Goal: Find specific page/section: Find specific page/section

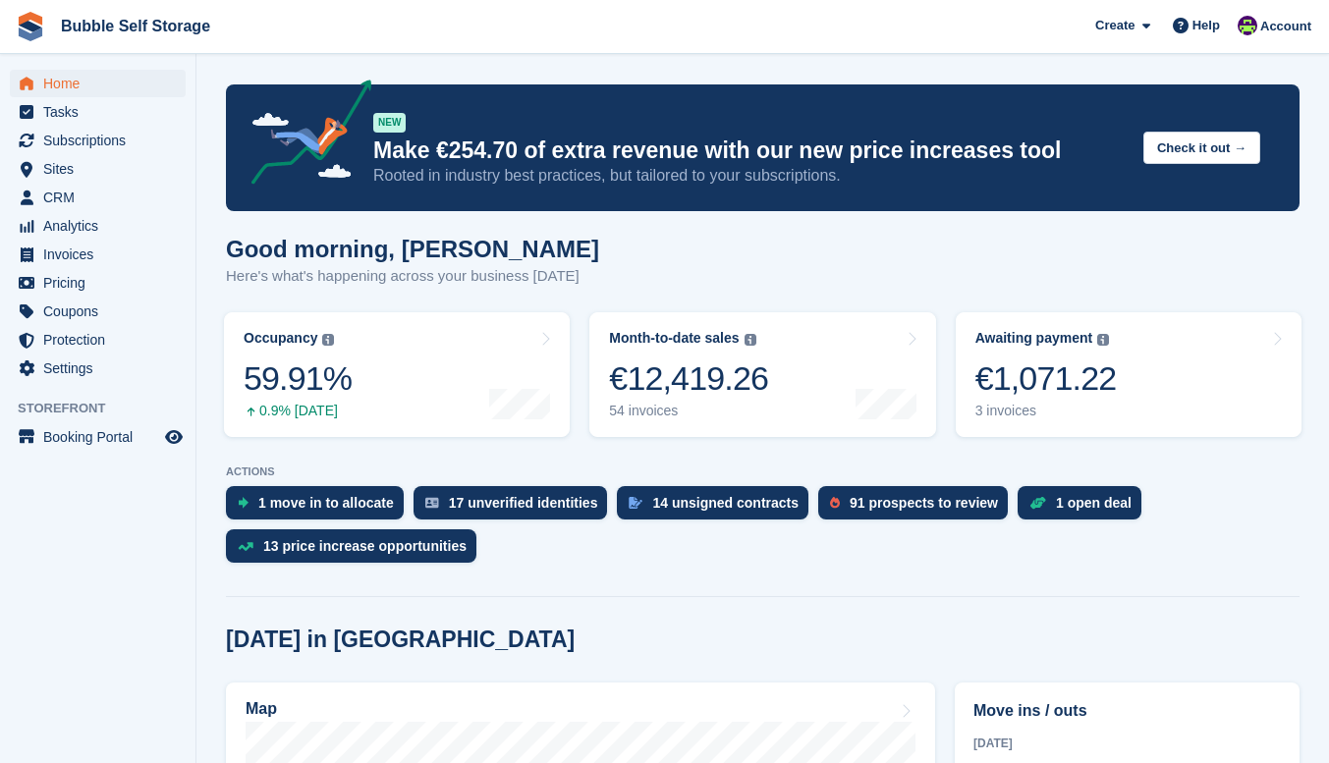
scroll to position [1080, 0]
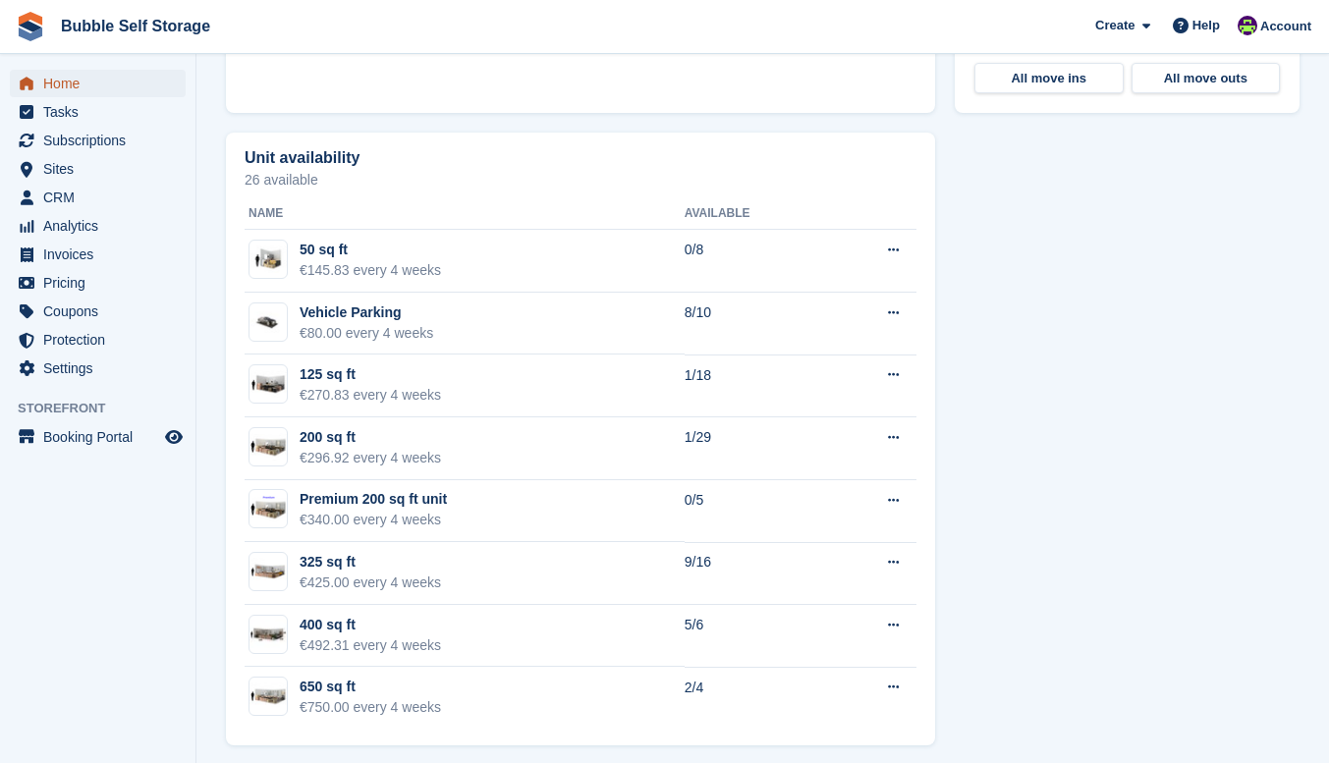
click at [73, 85] on span "Home" at bounding box center [102, 84] width 118 height 28
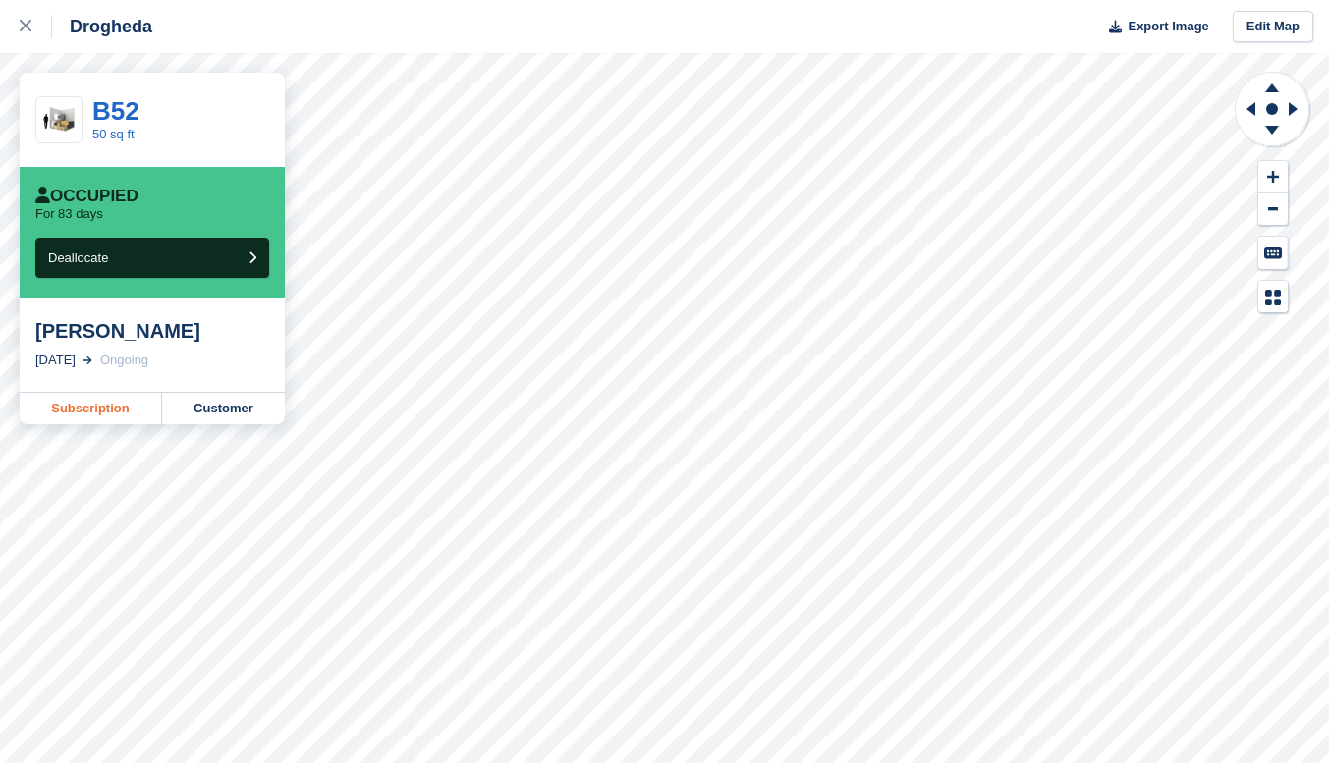
click at [121, 410] on link "Subscription" at bounding box center [91, 408] width 142 height 31
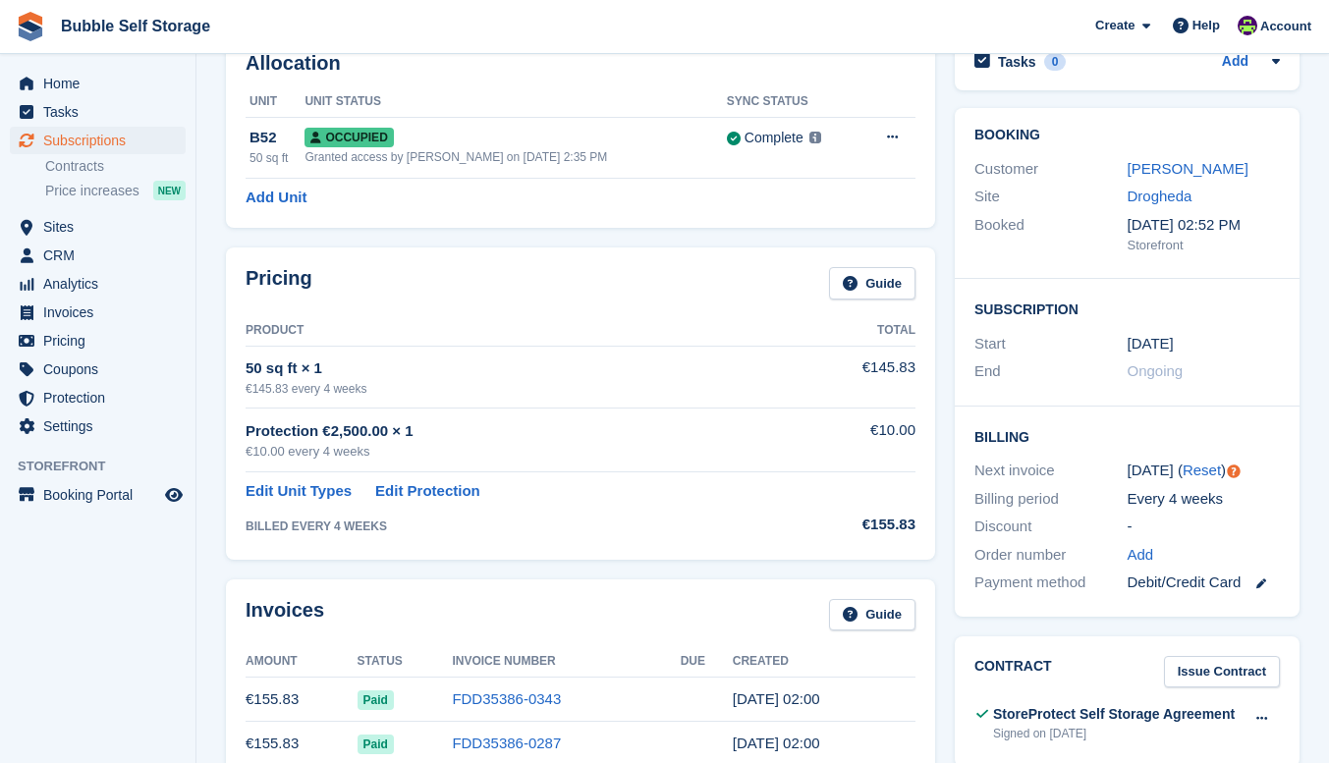
scroll to position [98, 0]
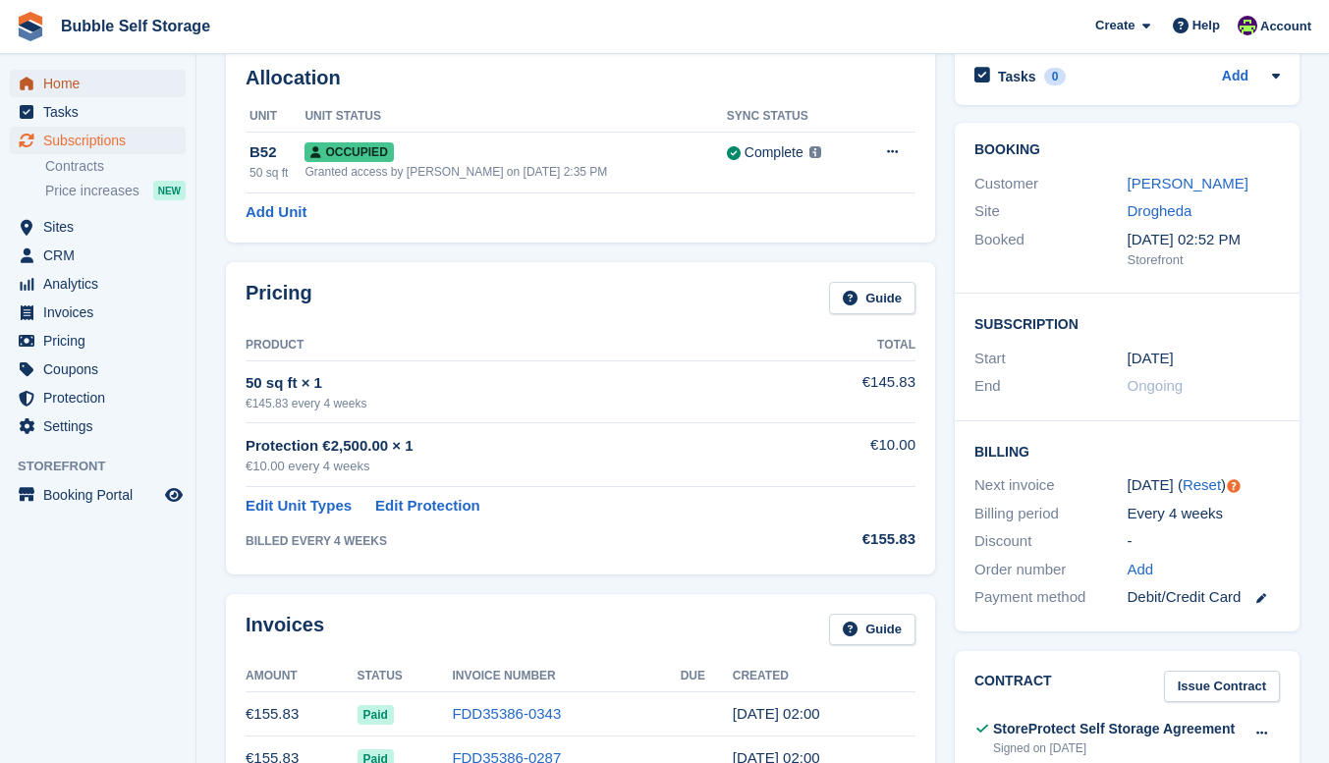
click at [57, 84] on span "Home" at bounding box center [102, 84] width 118 height 28
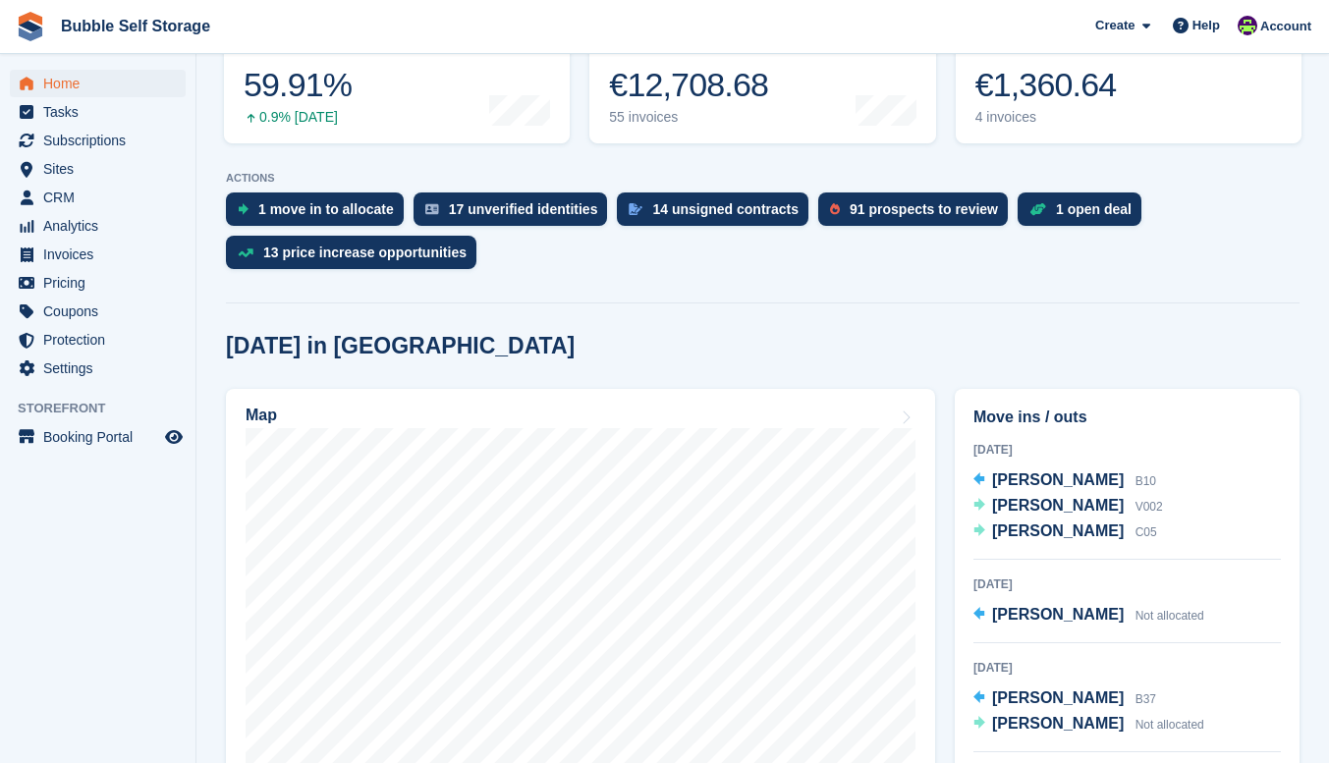
scroll to position [491, 0]
